Goal: Task Accomplishment & Management: Manage account settings

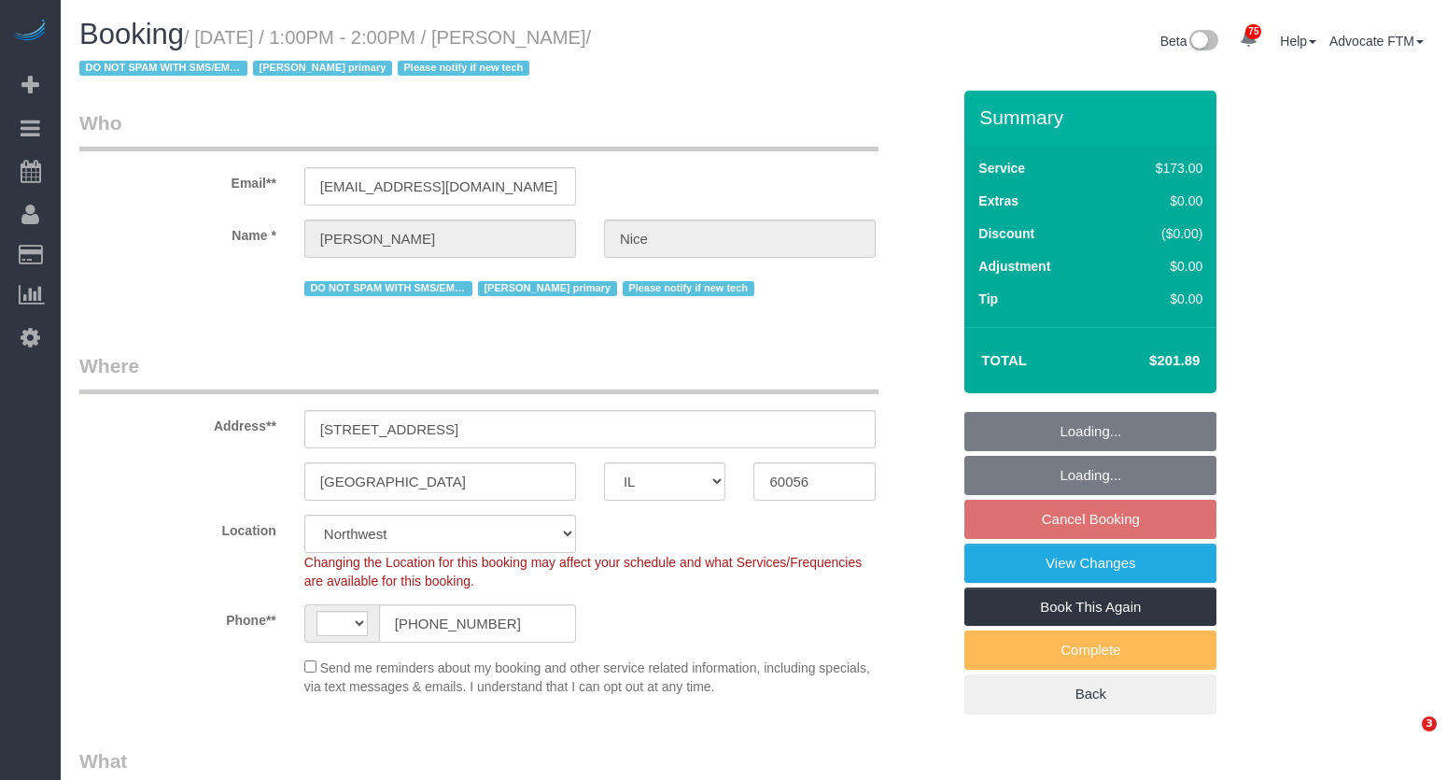
select select "IL"
select select "number:1"
select select "number:63"
select select "number:139"
select select "number:106"
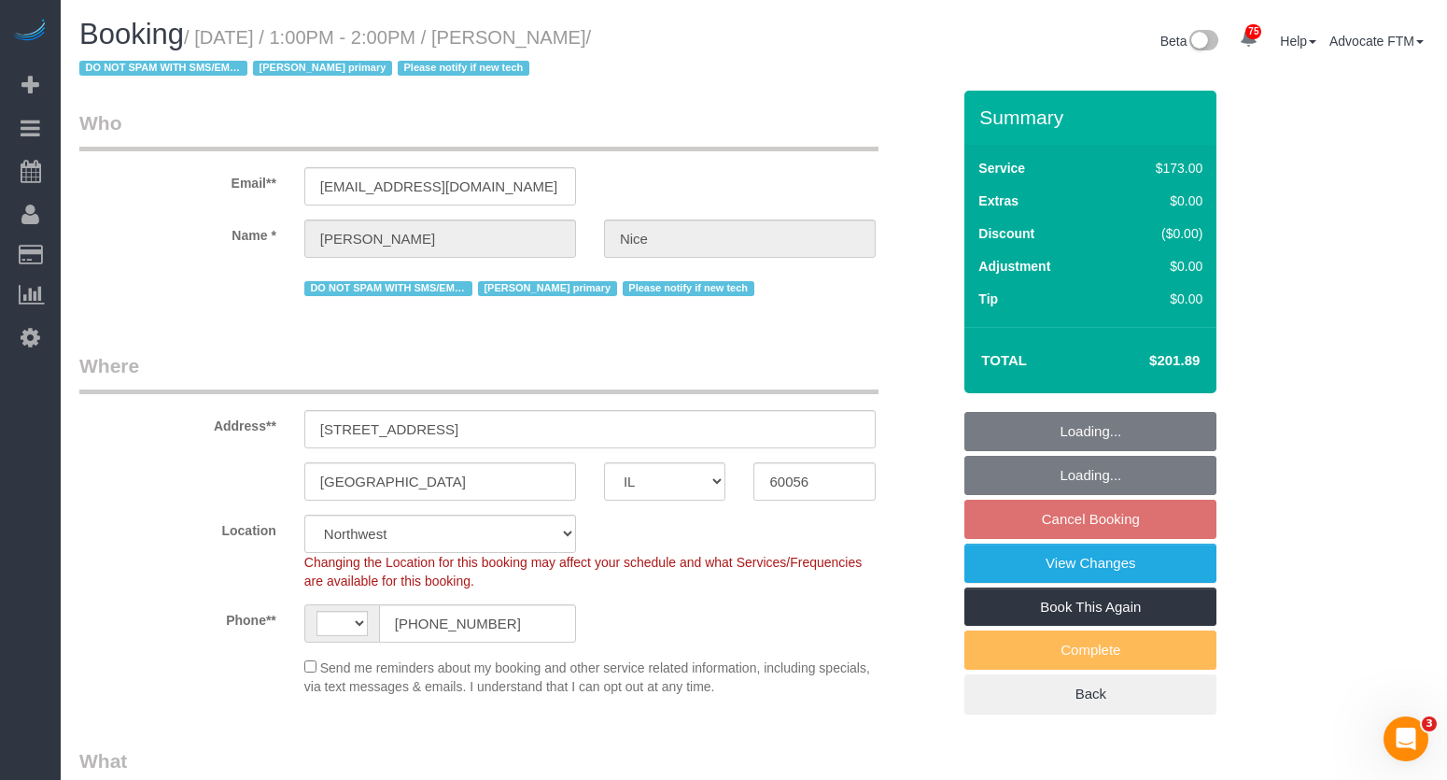
select select "object:812"
select select "string:US"
select select "2"
select select "3"
select select "2"
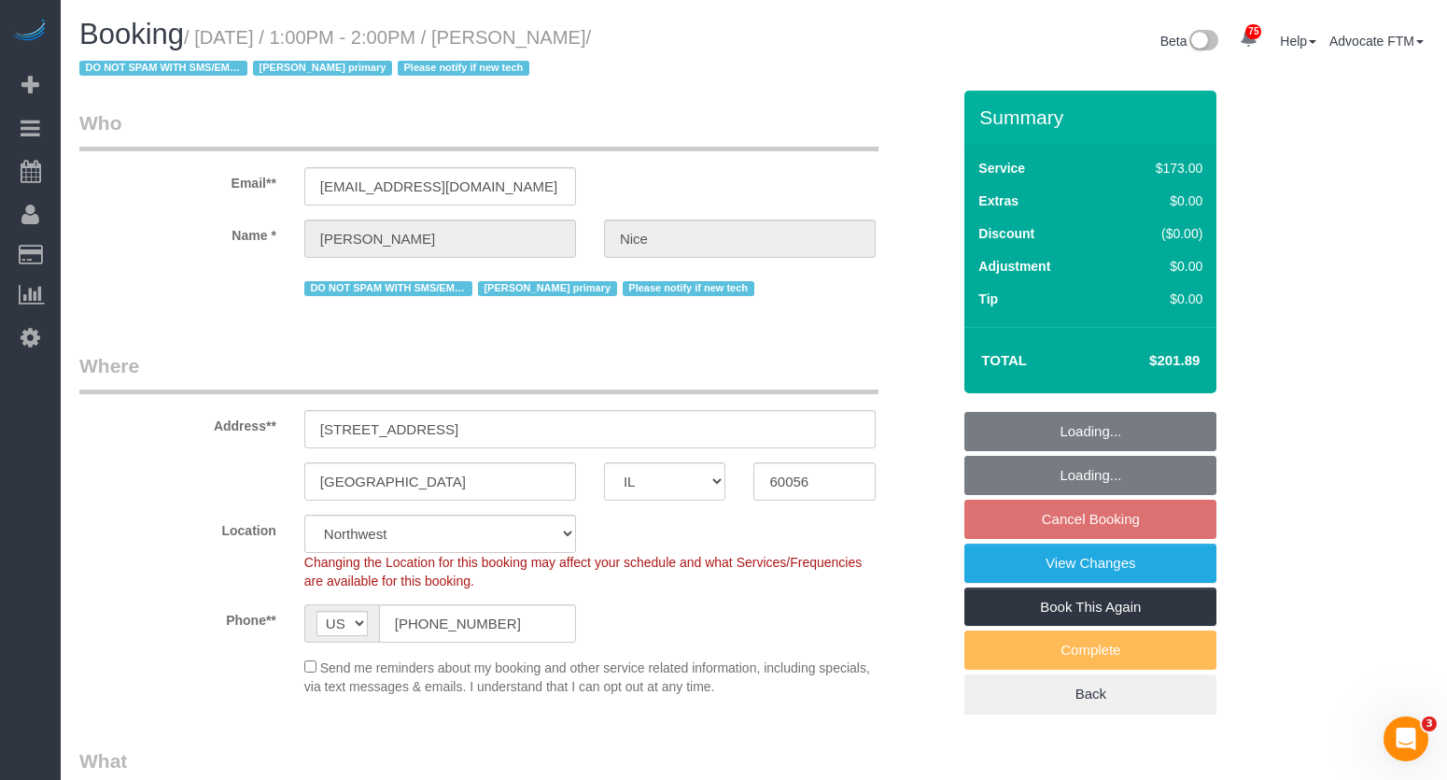
select select "3"
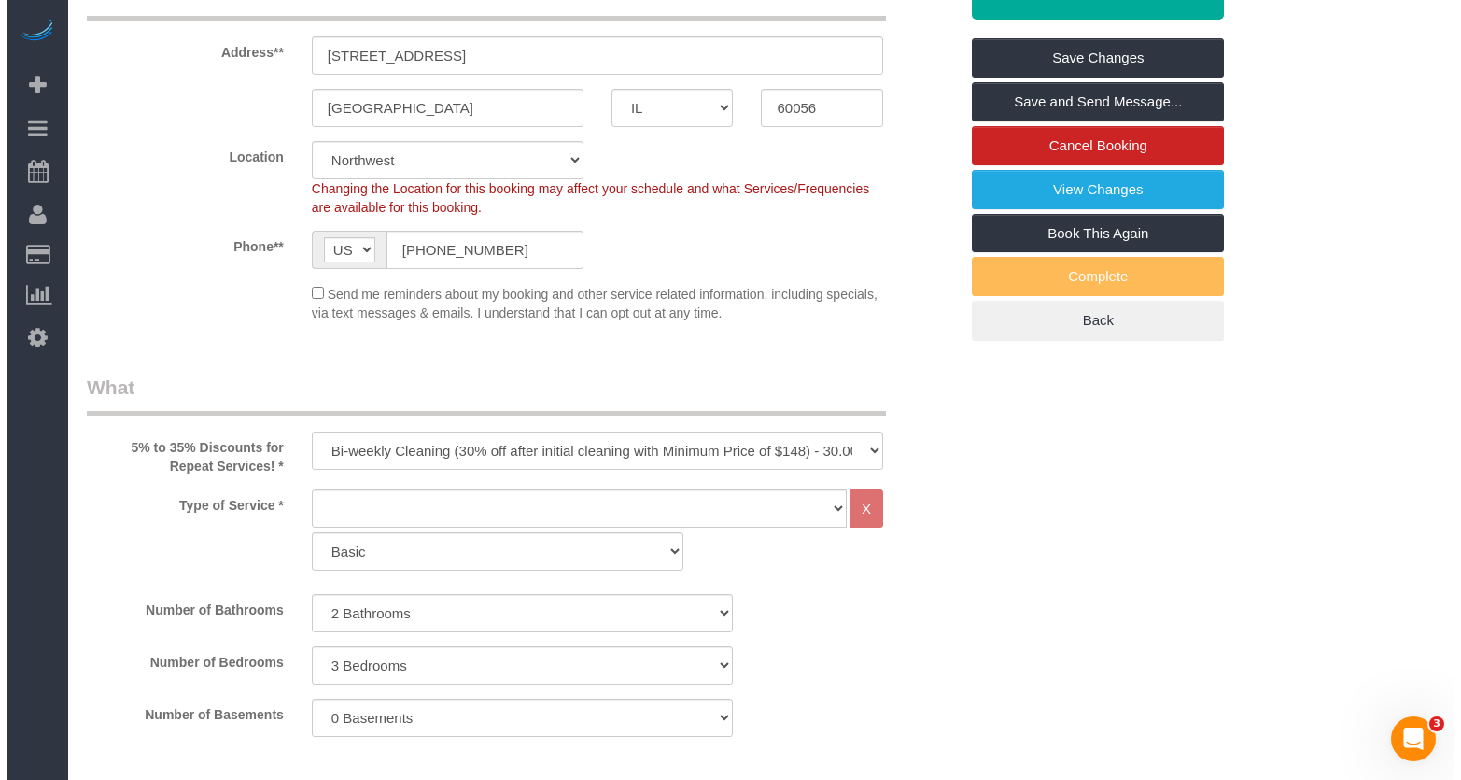
scroll to position [280, 0]
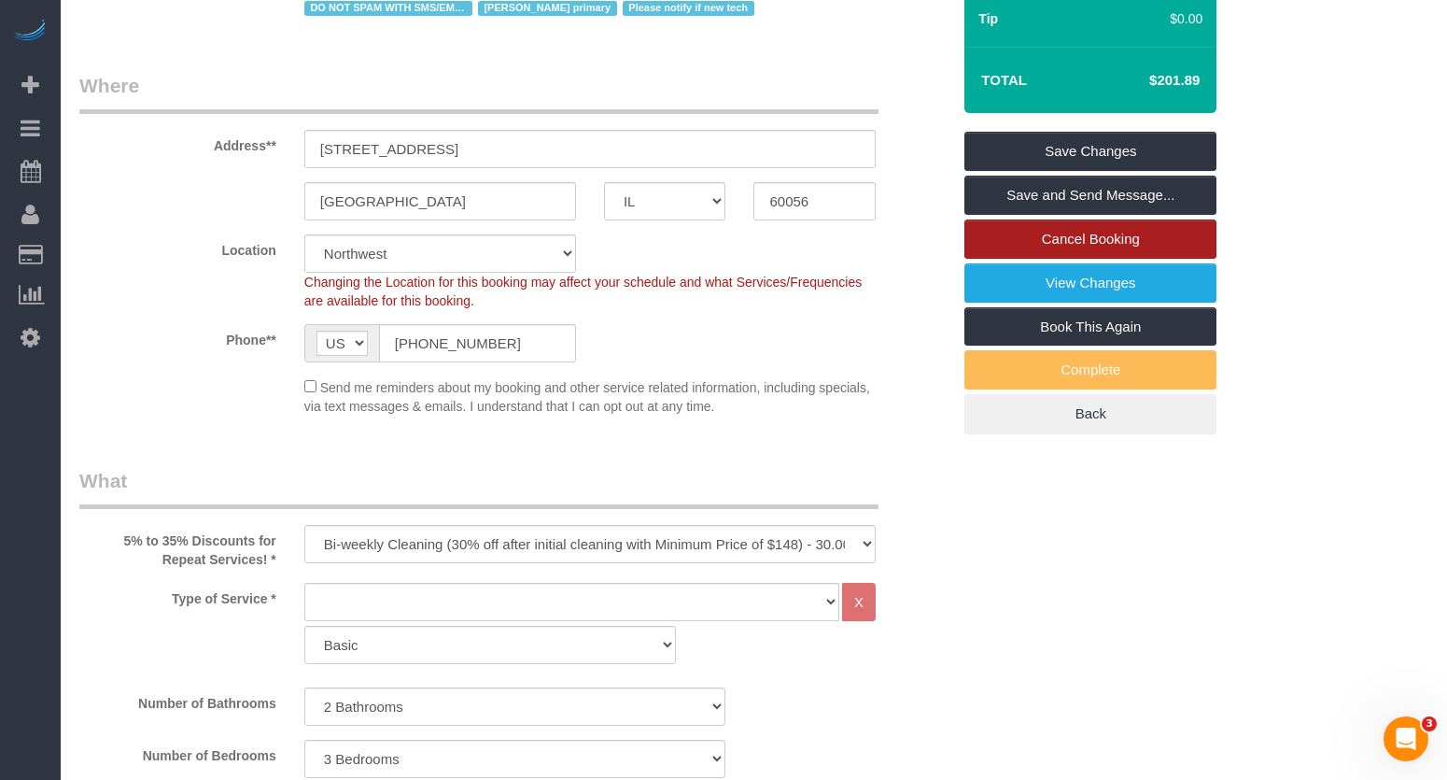
click at [1133, 232] on link "Cancel Booking" at bounding box center [1090, 238] width 252 height 39
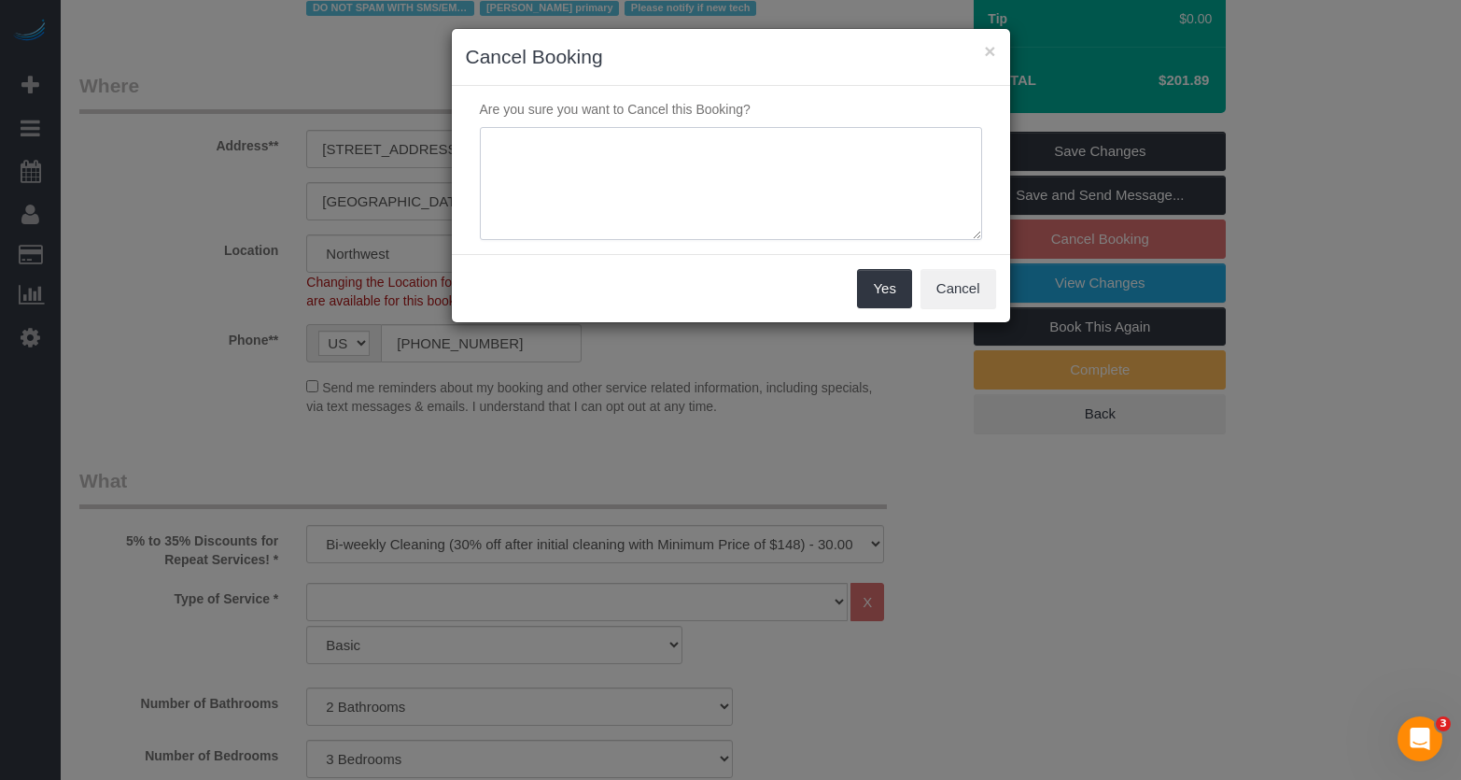
click at [642, 150] on textarea at bounding box center [731, 184] width 502 height 114
paste textarea "She emphasized that her decision has nothing to do with Erika’s work, she’s bee…"
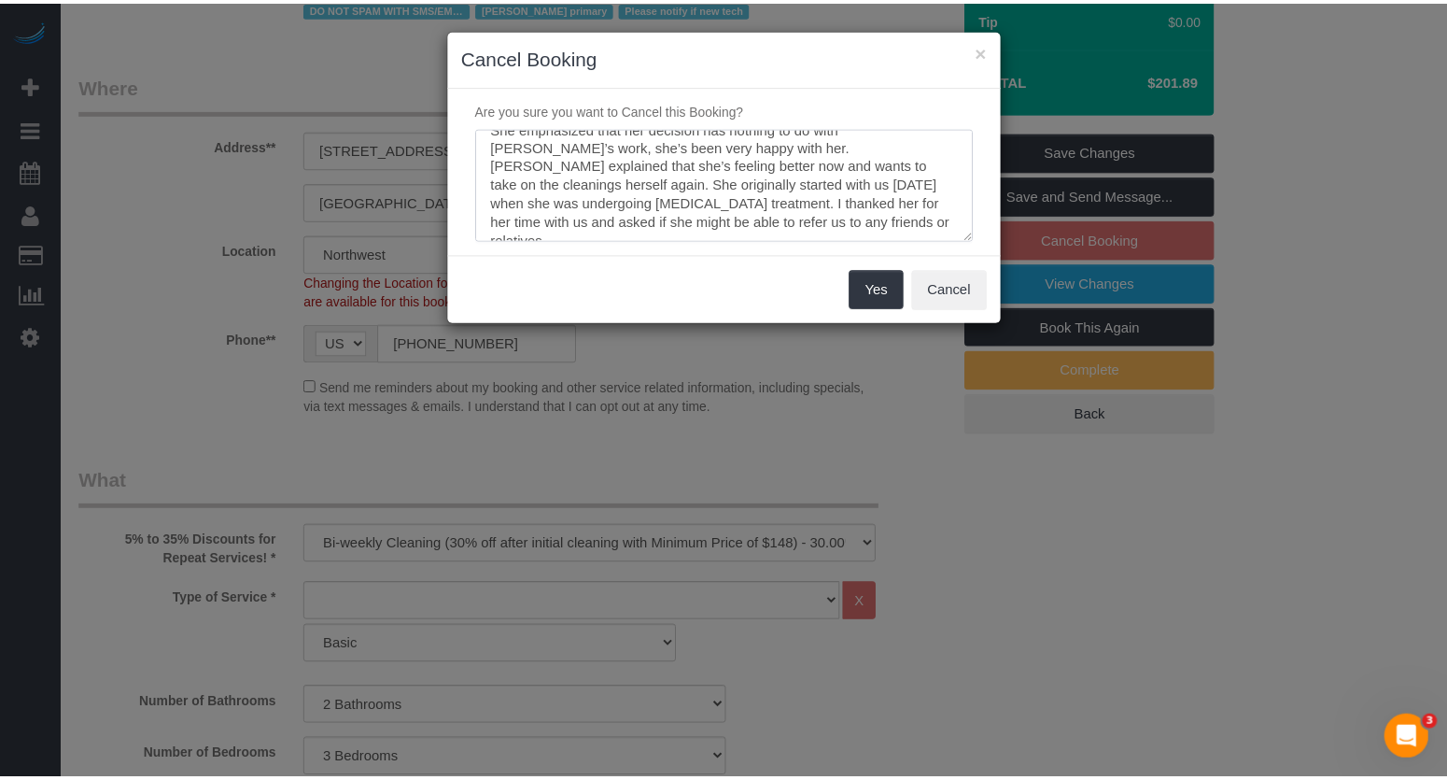
scroll to position [0, 0]
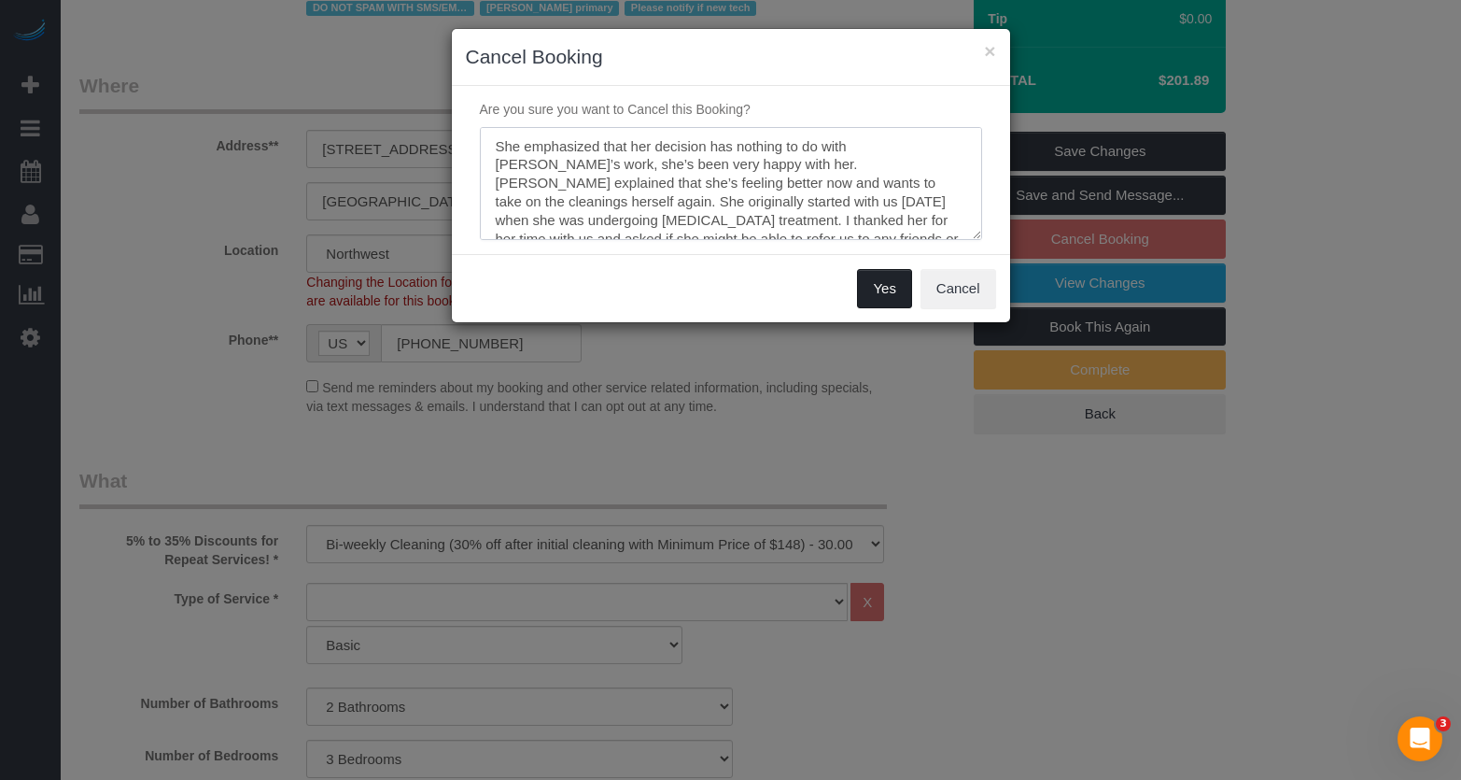
type textarea "She emphasized that her decision has nothing to do with Erika’s work, she’s bee…"
click at [871, 282] on button "Yes" at bounding box center [884, 288] width 54 height 39
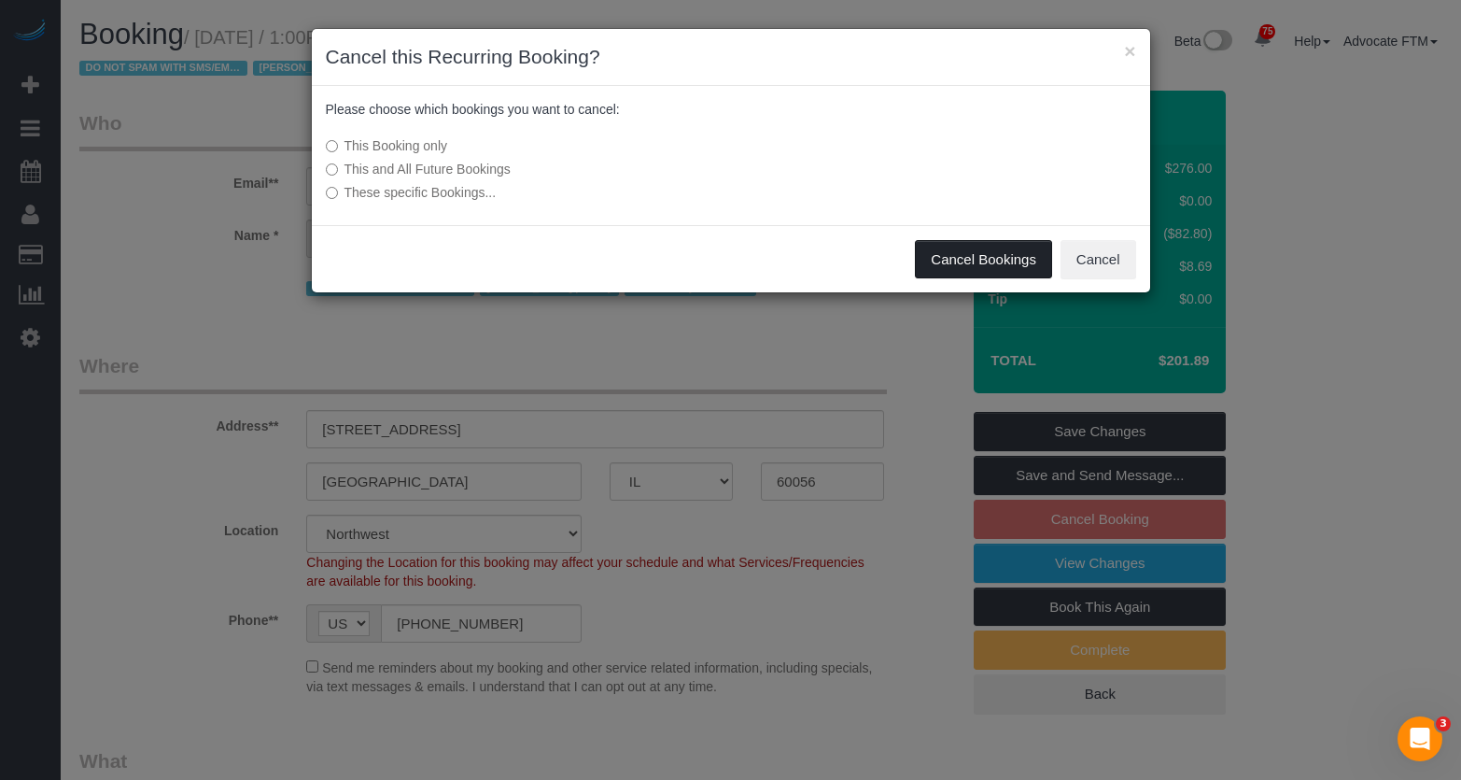
click at [990, 243] on button "Cancel Bookings" at bounding box center [983, 259] width 137 height 39
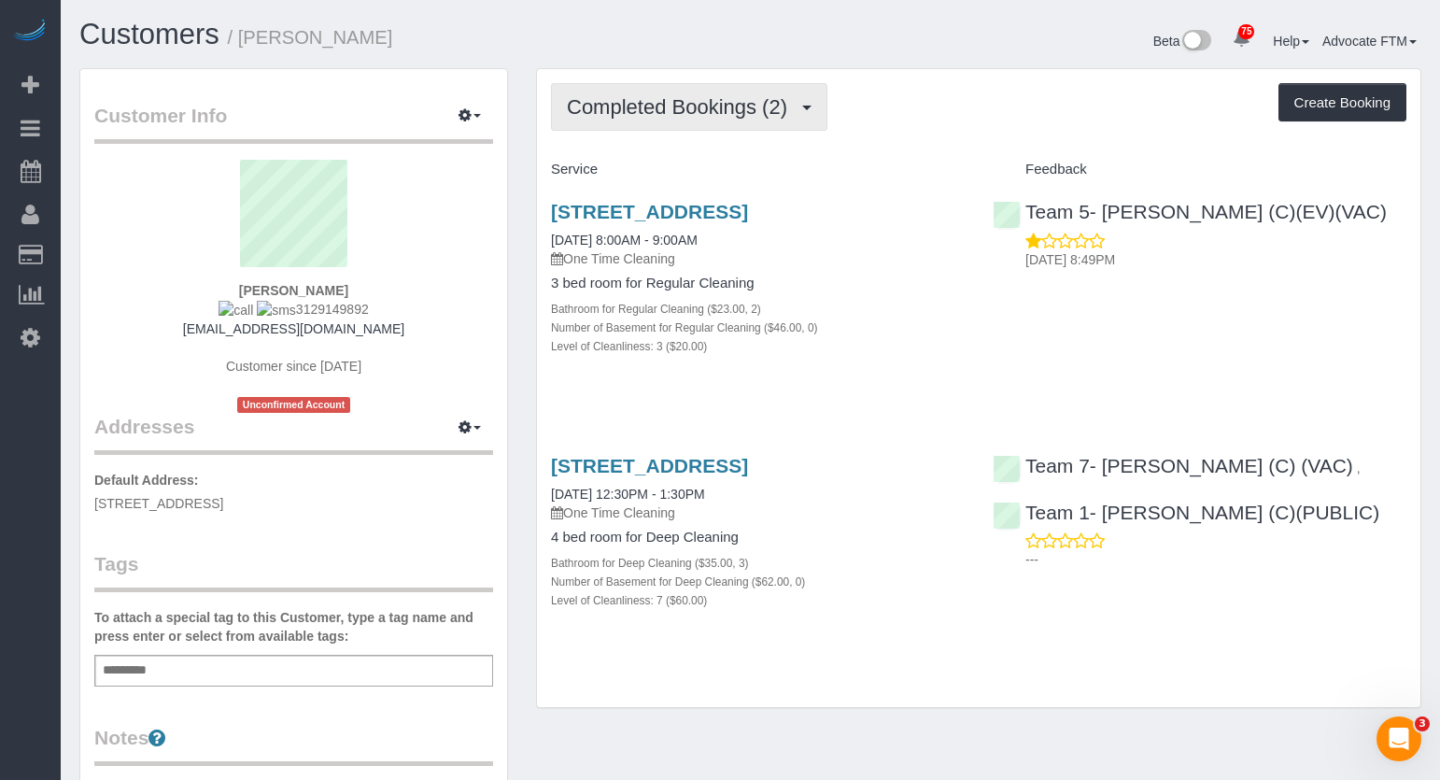
click at [760, 115] on span "Completed Bookings (2)" at bounding box center [682, 106] width 230 height 23
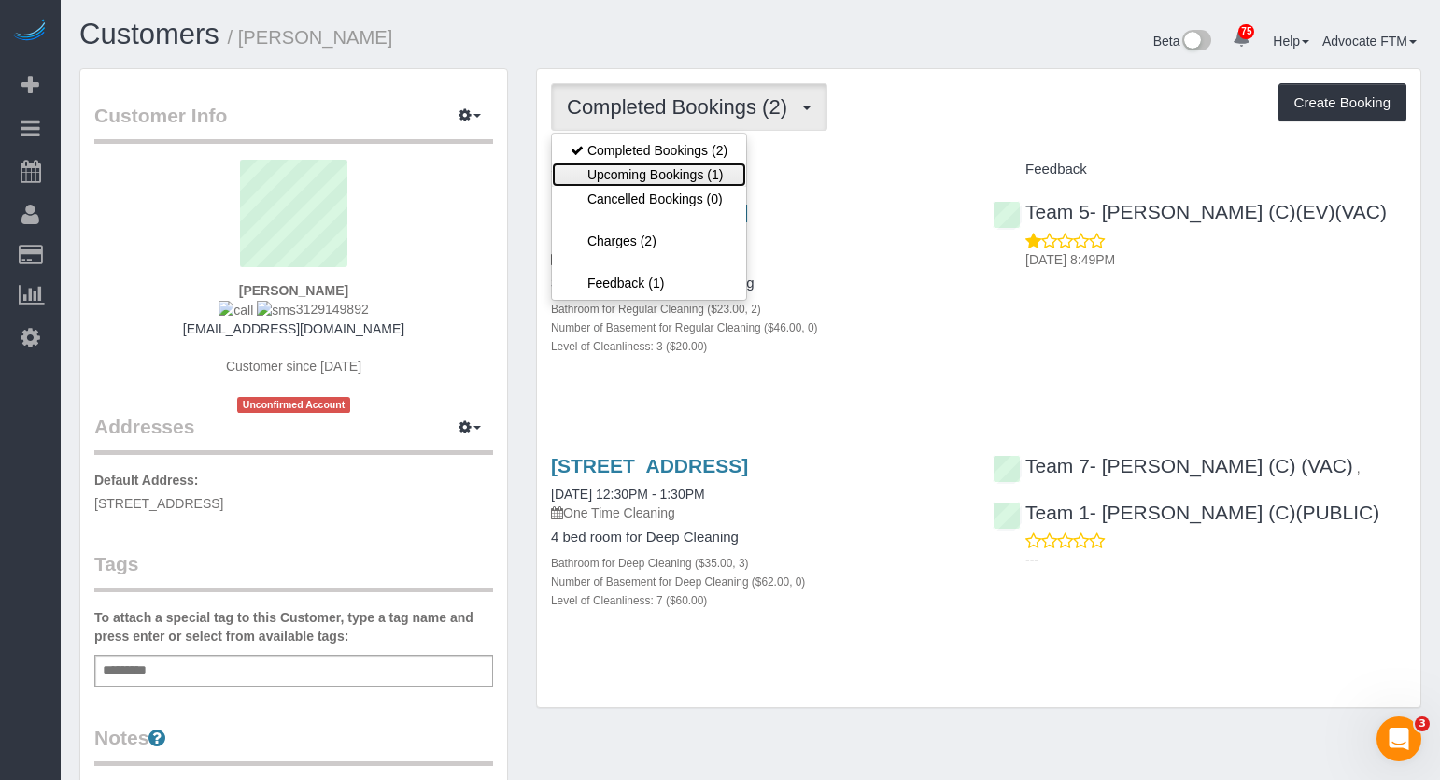
click at [684, 173] on link "Upcoming Bookings (1)" at bounding box center [649, 174] width 194 height 24
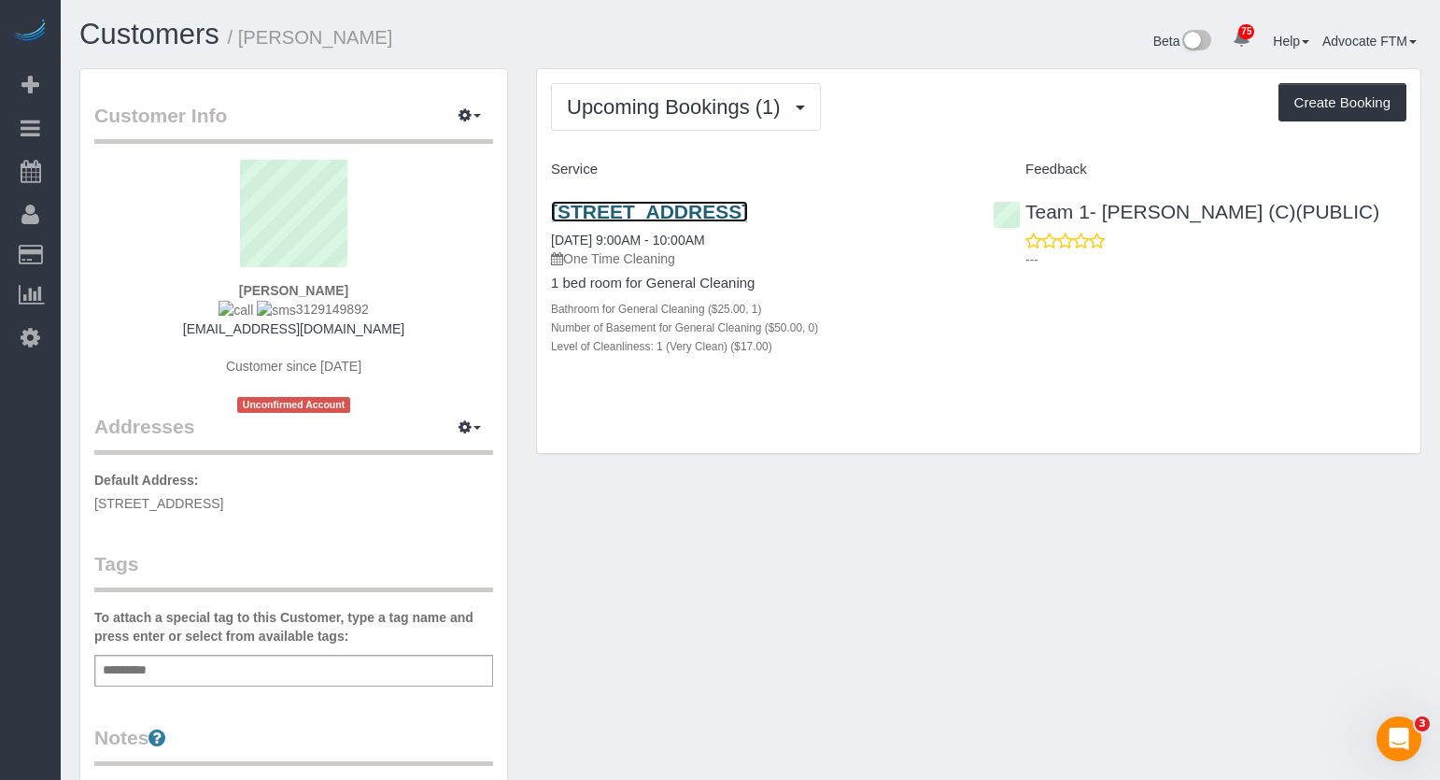
click at [695, 207] on link "1854 N Fremont St, Chicago, IL 60614" at bounding box center [649, 211] width 197 height 21
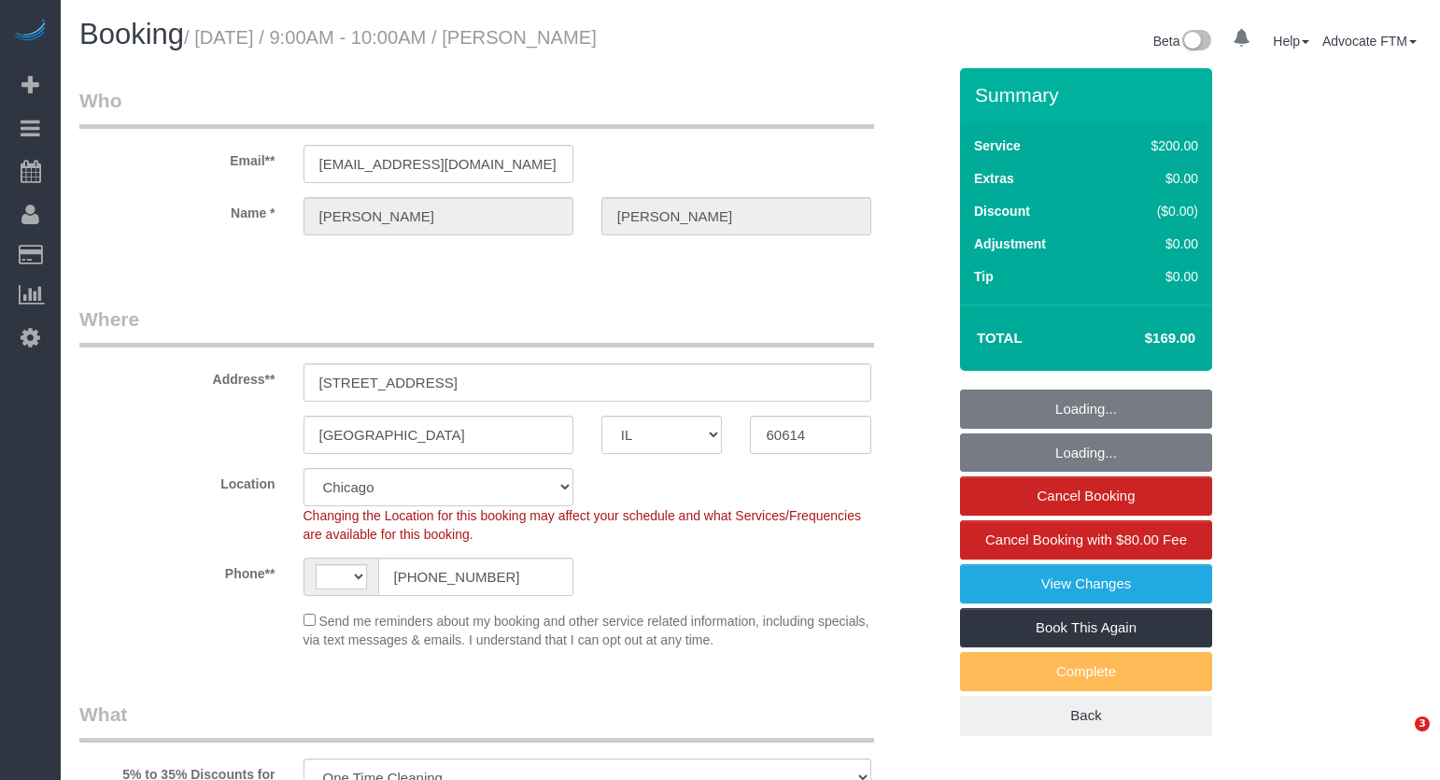
select select "IL"
select select "string:[GEOGRAPHIC_DATA]"
select select "number:1"
select select "number:65"
select select "number:139"
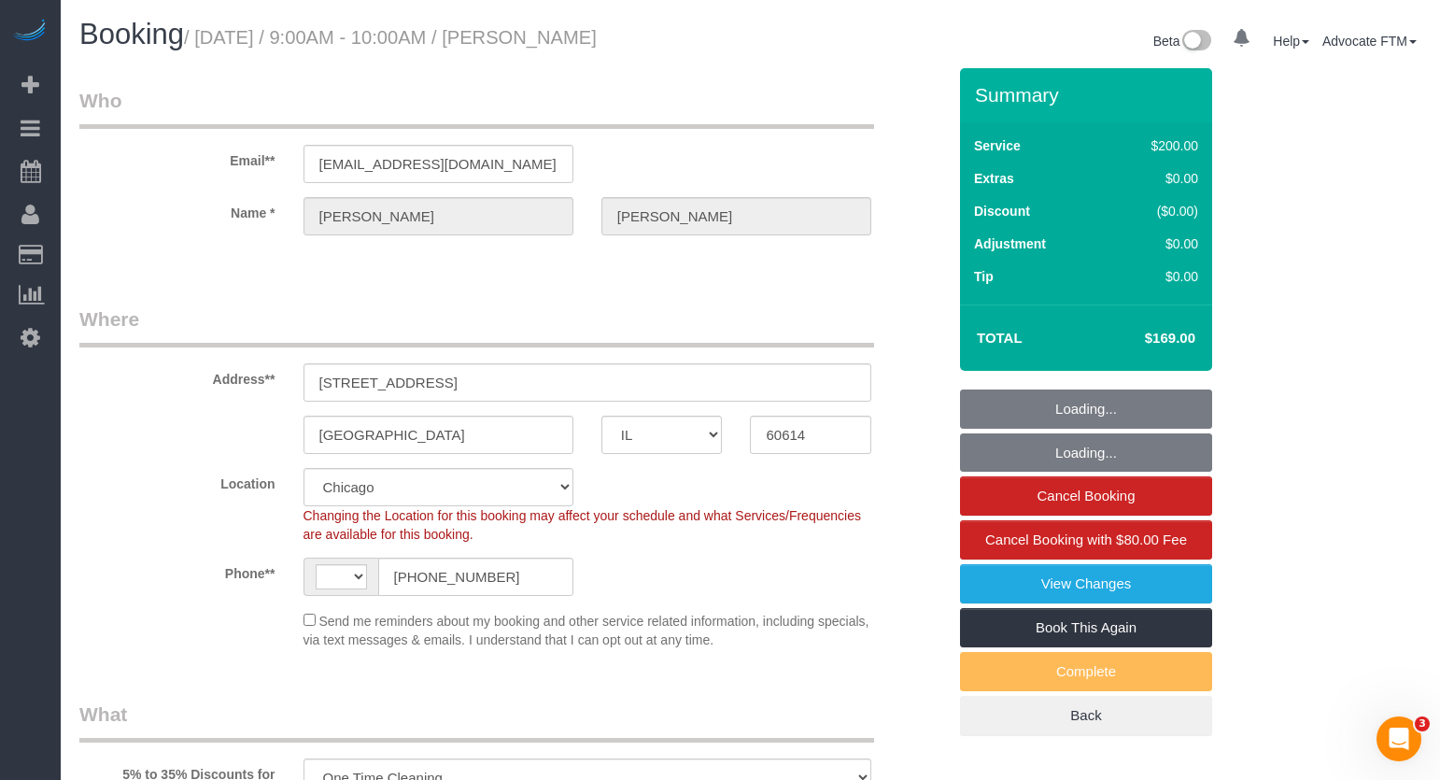
select select "number:105"
select select "object:1279"
select select "512"
drag, startPoint x: 755, startPoint y: 46, endPoint x: 525, endPoint y: 44, distance: 230.6
click at [525, 44] on div "Booking / [DATE] / 9:00AM - 10:00AM / [PERSON_NAME] Beta 75 Your Notifications …" at bounding box center [750, 43] width 1370 height 49
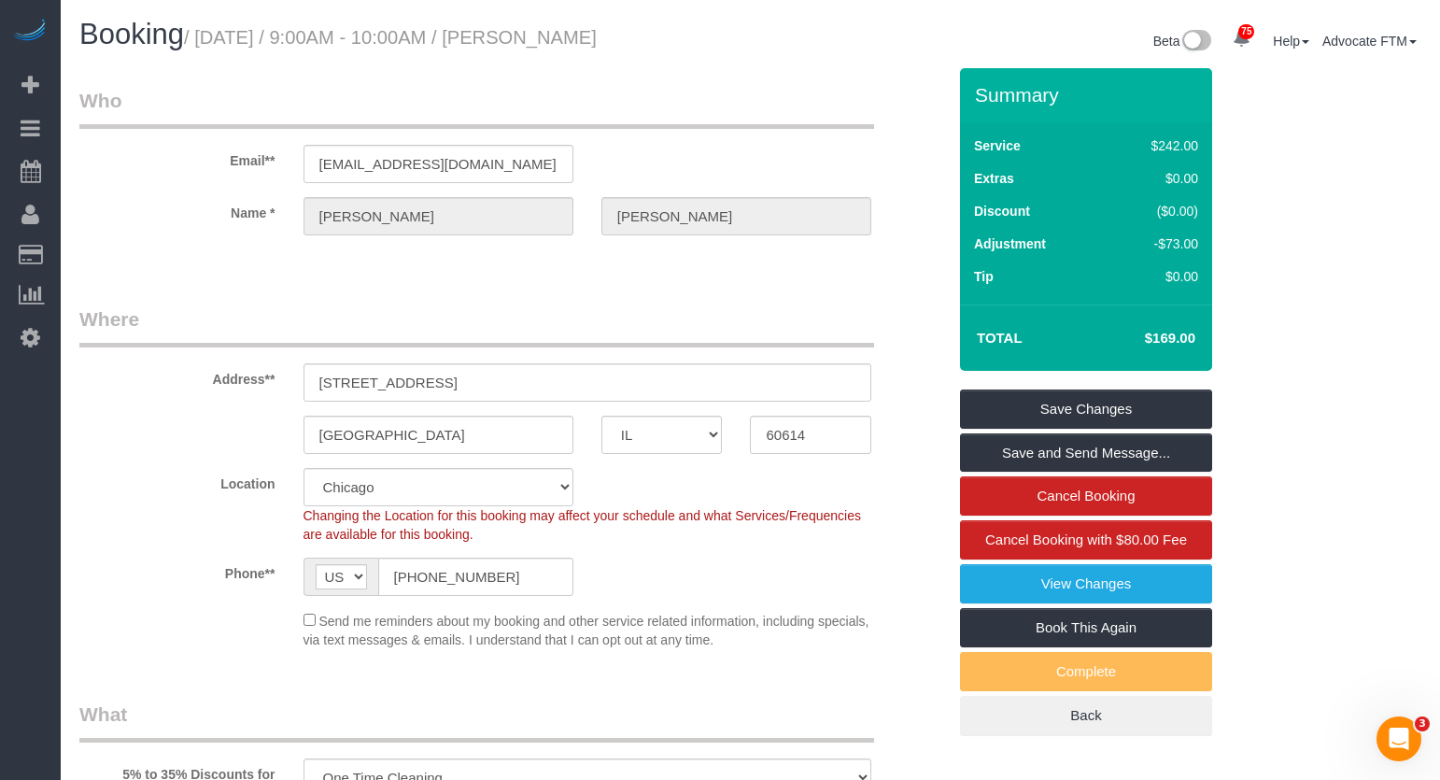
copy div "[PERSON_NAME]"
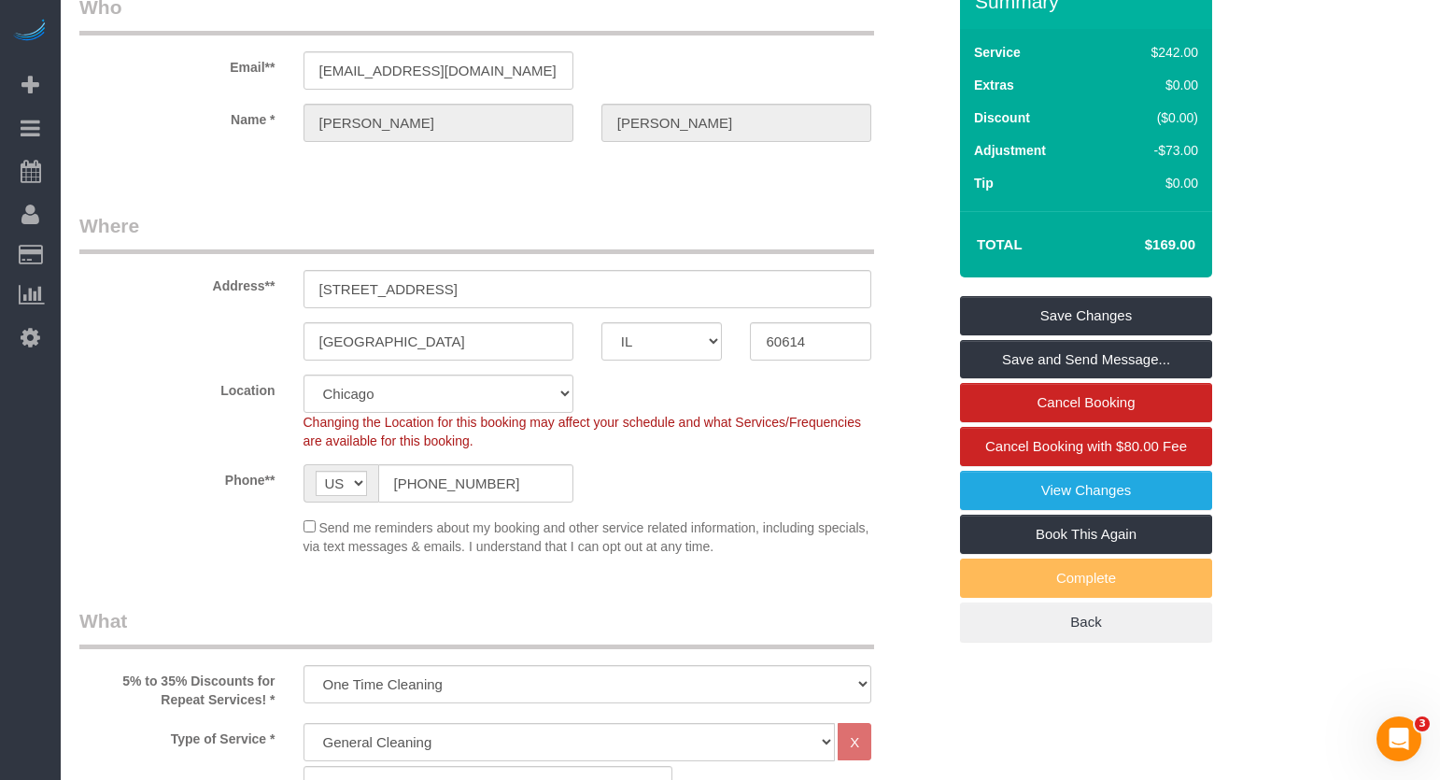
drag, startPoint x: 1140, startPoint y: 242, endPoint x: 1174, endPoint y: 244, distance: 34.6
click at [1174, 244] on h4 "$169.00" at bounding box center [1142, 245] width 106 height 16
copy h4 "$169"
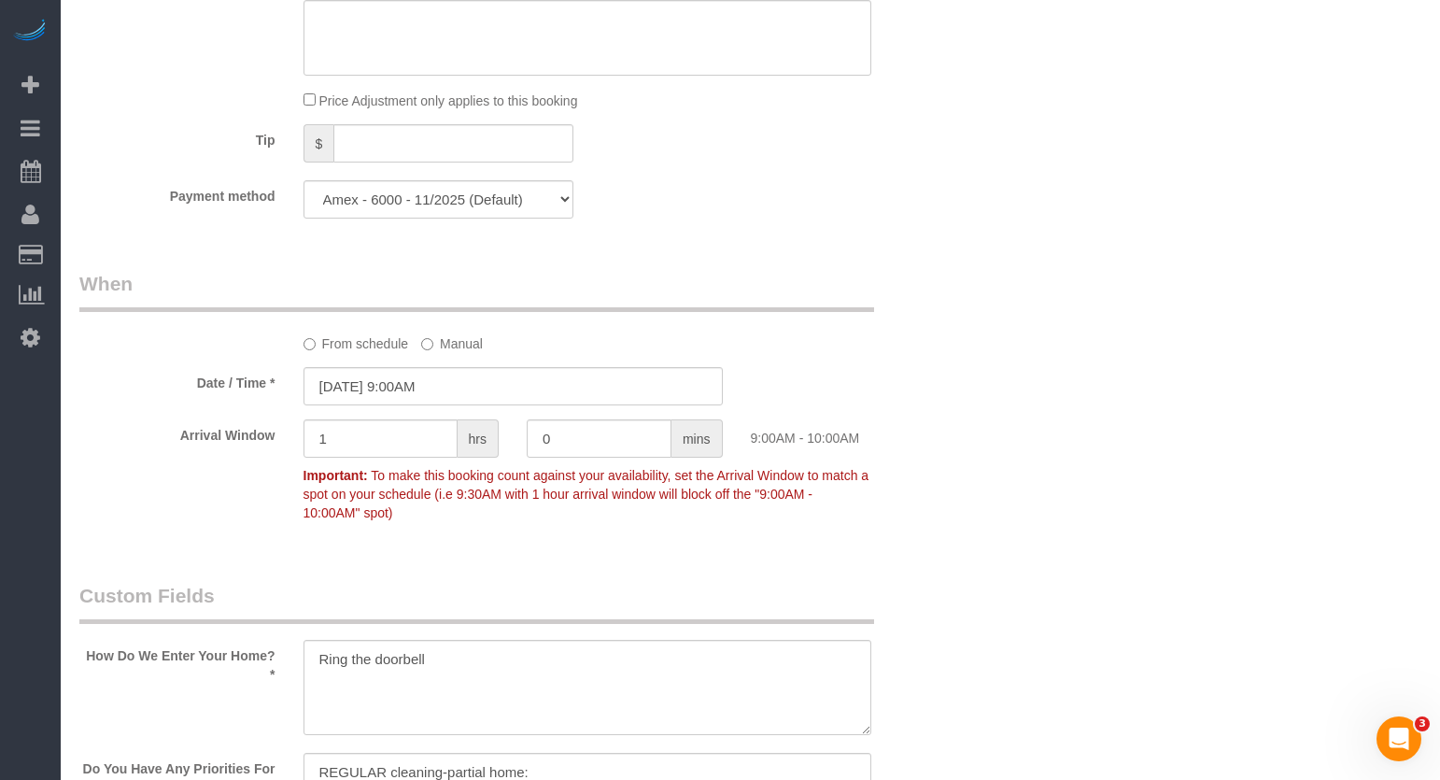
scroll to position [2054, 0]
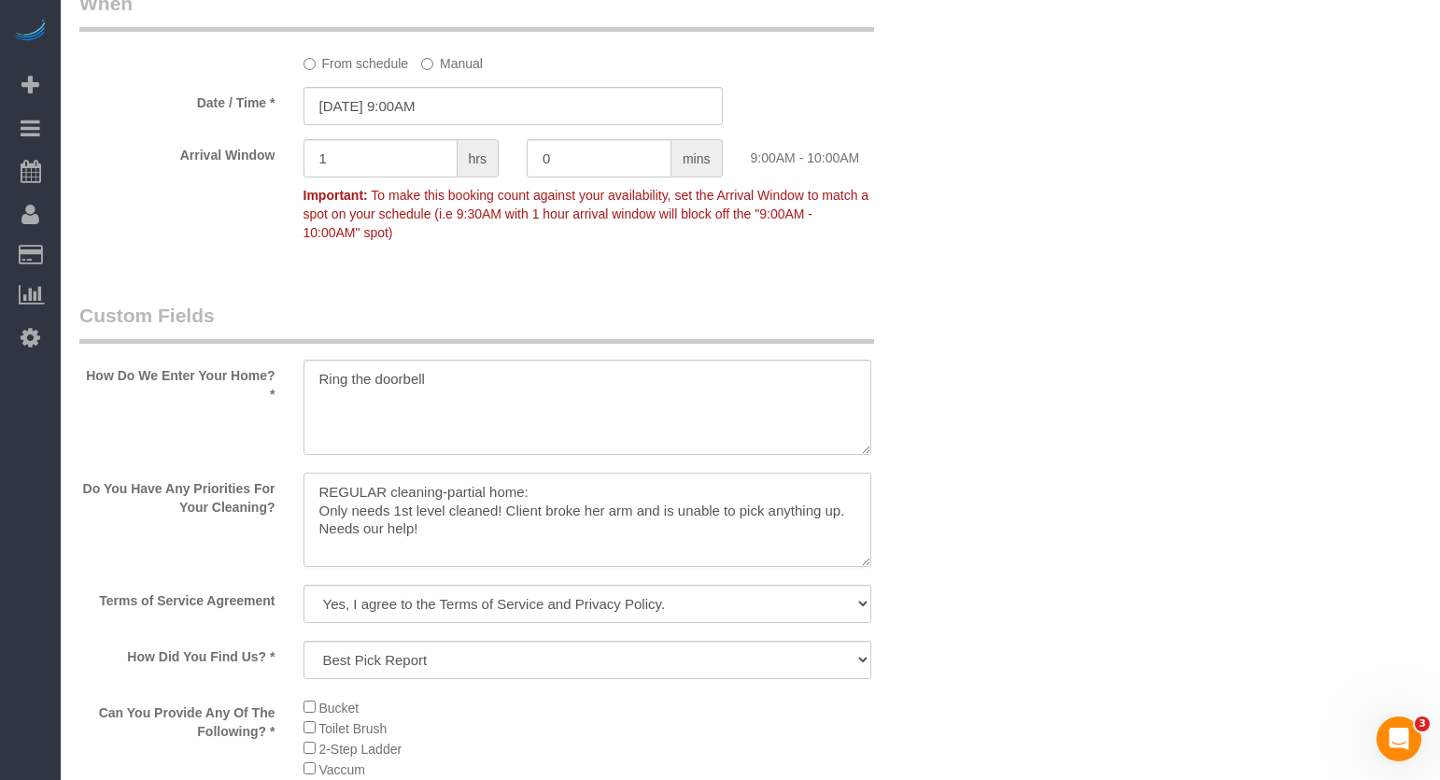
drag, startPoint x: 471, startPoint y: 538, endPoint x: 184, endPoint y: 467, distance: 295.3
